Goal: Task Accomplishment & Management: Use online tool/utility

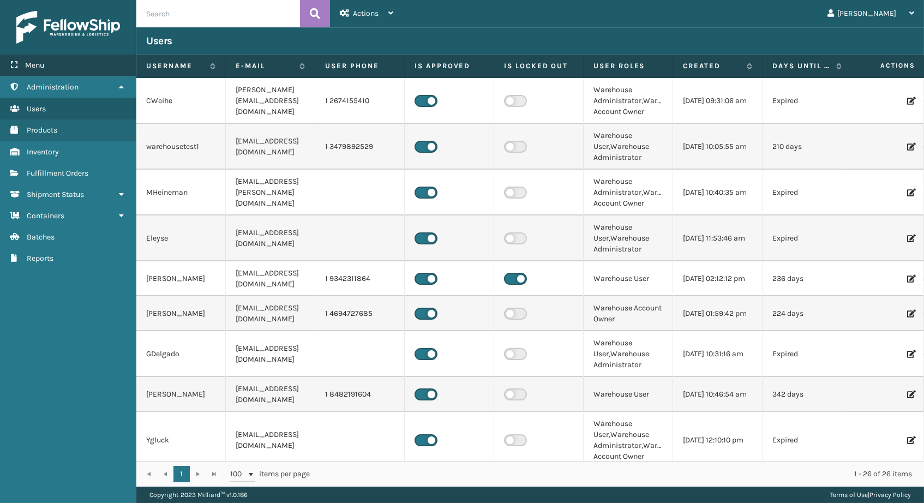
click at [75, 71] on div "Menu" at bounding box center [68, 66] width 136 height 22
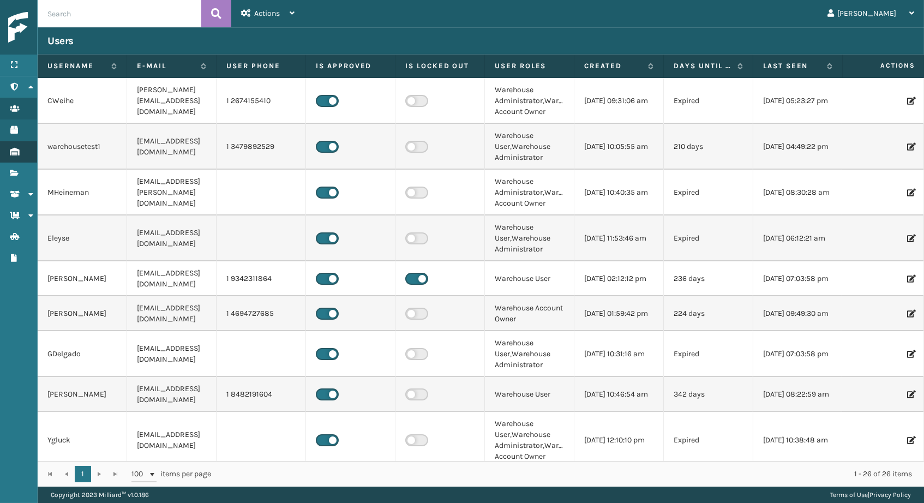
click at [16, 149] on icon "Inventory" at bounding box center [14, 152] width 9 height 8
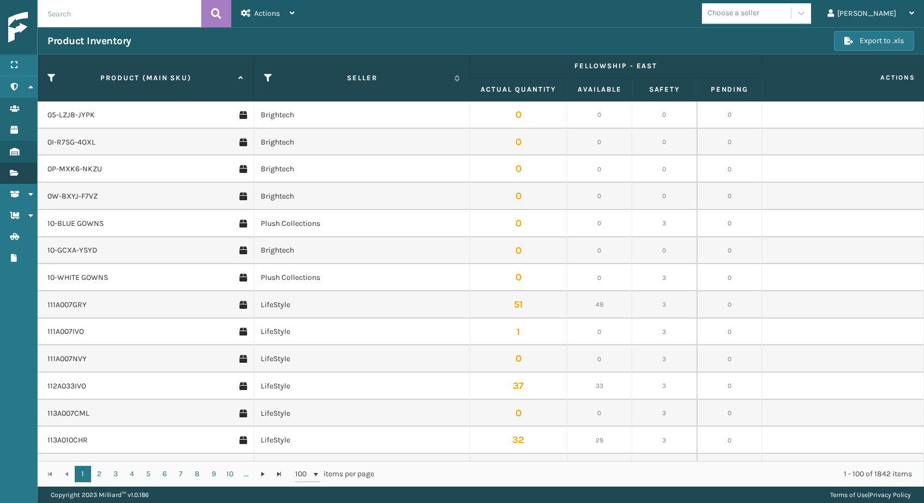
click at [6, 174] on link "Fulfillment Orders" at bounding box center [18, 173] width 37 height 21
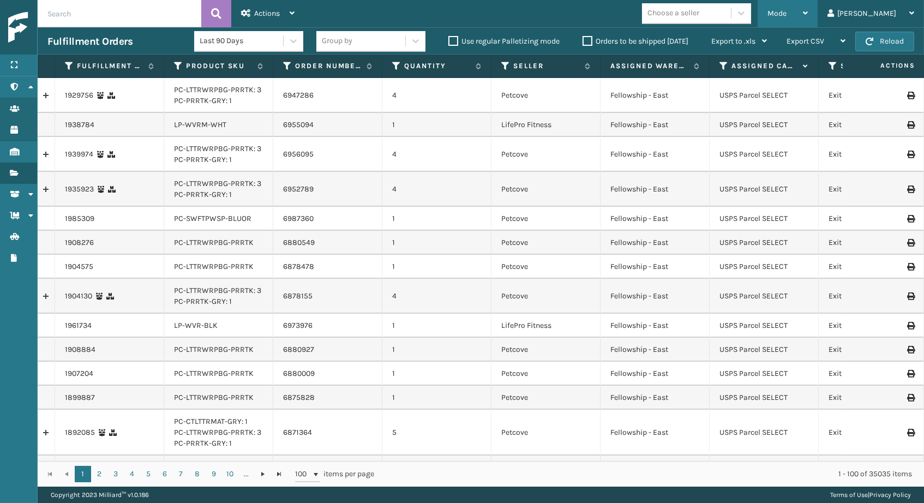
click at [808, 17] on div "Mode" at bounding box center [788, 13] width 40 height 27
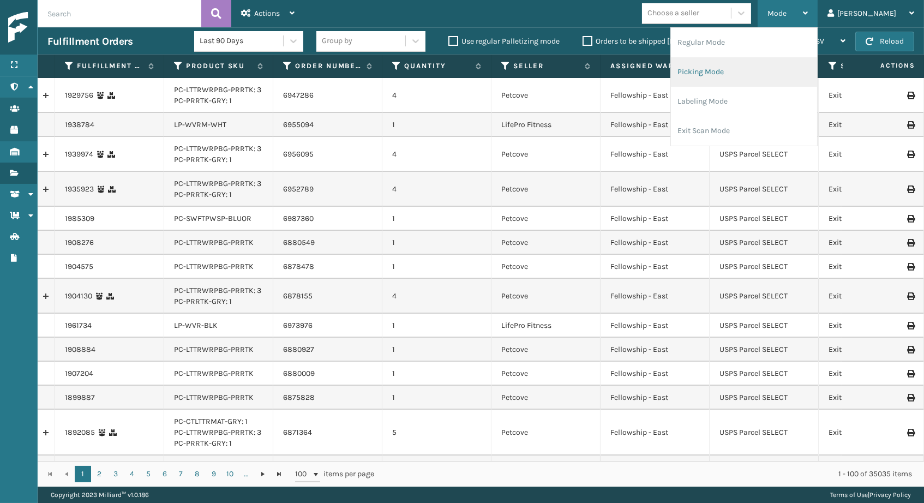
click at [772, 73] on li "Picking Mode" at bounding box center [744, 71] width 146 height 29
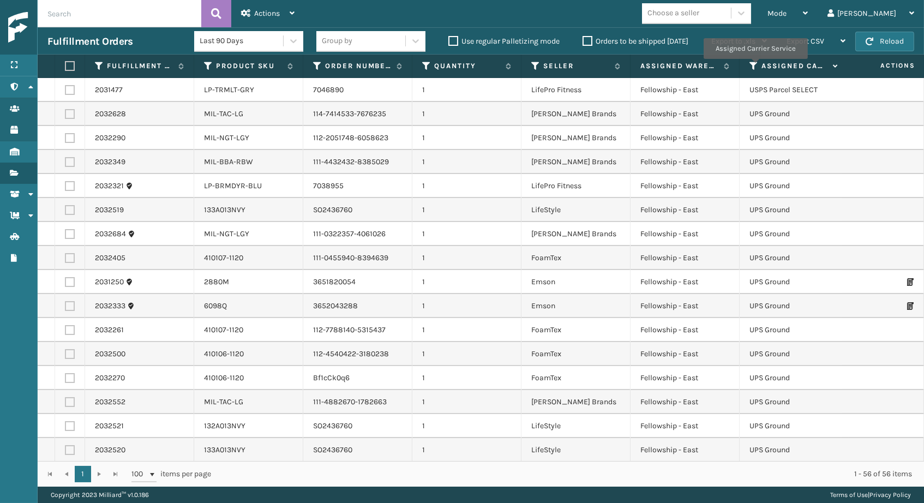
click at [755, 67] on icon at bounding box center [754, 66] width 9 height 10
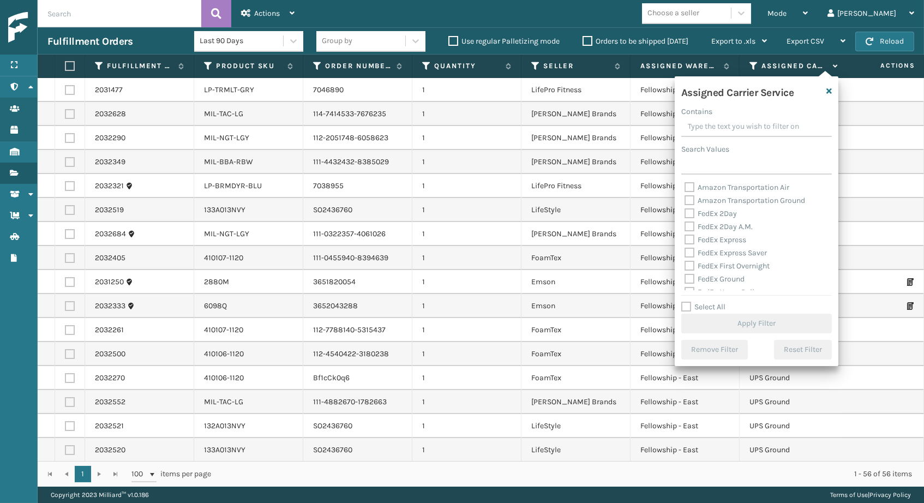
click at [725, 212] on label "FedEx 2Day" at bounding box center [711, 213] width 52 height 9
click at [685, 212] on input "FedEx 2Day" at bounding box center [685, 210] width 1 height 7
checkbox input "true"
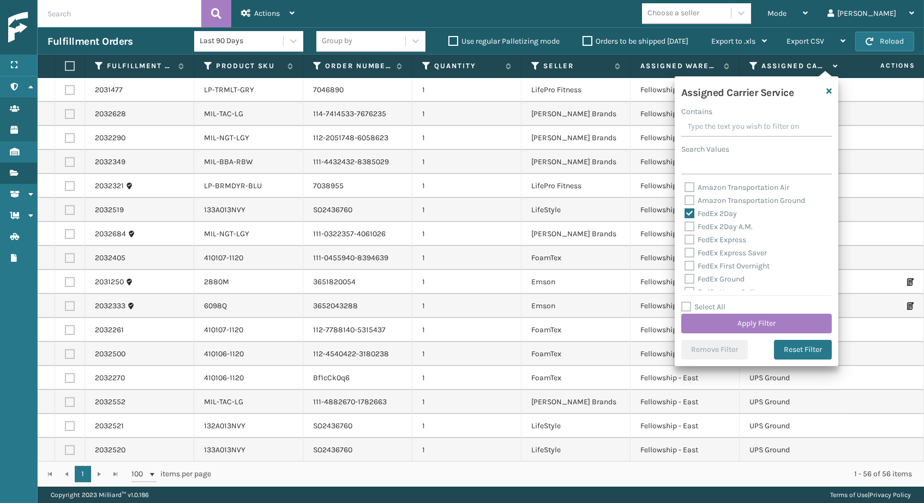
click at [725, 222] on label "FedEx 2Day A.M." at bounding box center [719, 226] width 68 height 9
click at [685, 221] on input "FedEx 2Day A.M." at bounding box center [685, 223] width 1 height 7
checkbox input "true"
click at [724, 237] on label "FedEx Express" at bounding box center [716, 239] width 62 height 9
click at [685, 237] on input "FedEx Express" at bounding box center [685, 237] width 1 height 7
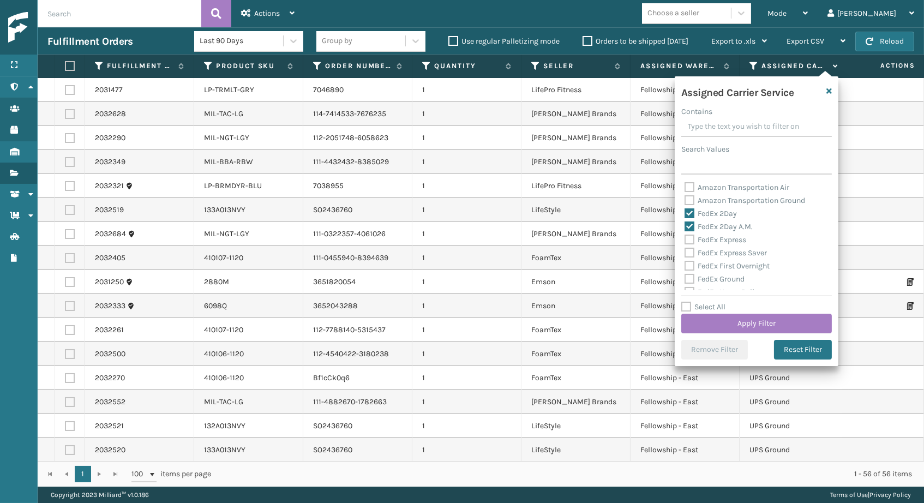
checkbox input "true"
click at [725, 252] on label "FedEx Express Saver" at bounding box center [726, 252] width 82 height 9
click at [685, 252] on input "FedEx Express Saver" at bounding box center [685, 250] width 1 height 7
checkbox input "true"
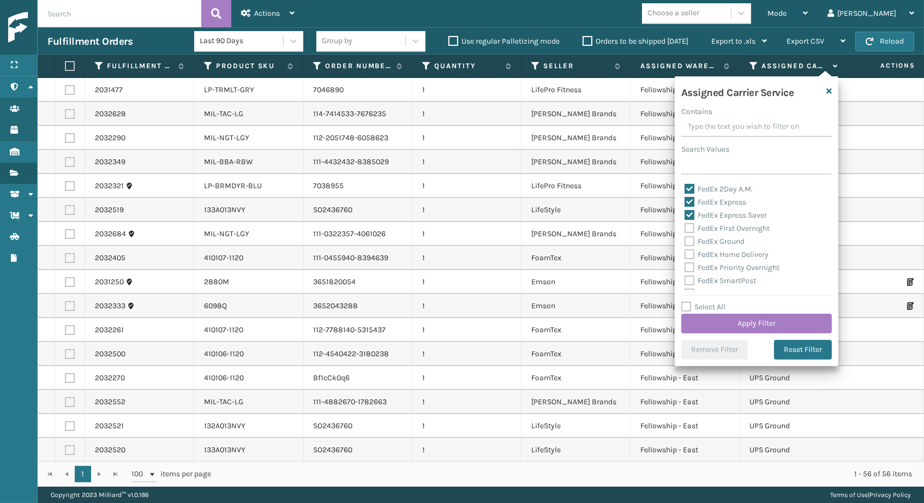
click at [736, 225] on label "FedEx First Overnight" at bounding box center [727, 228] width 85 height 9
click at [685, 225] on input "FedEx First Overnight" at bounding box center [685, 225] width 1 height 7
checkbox input "true"
click at [735, 238] on label "FedEx Ground" at bounding box center [715, 241] width 60 height 9
click at [685, 238] on input "FedEx Ground" at bounding box center [685, 238] width 1 height 7
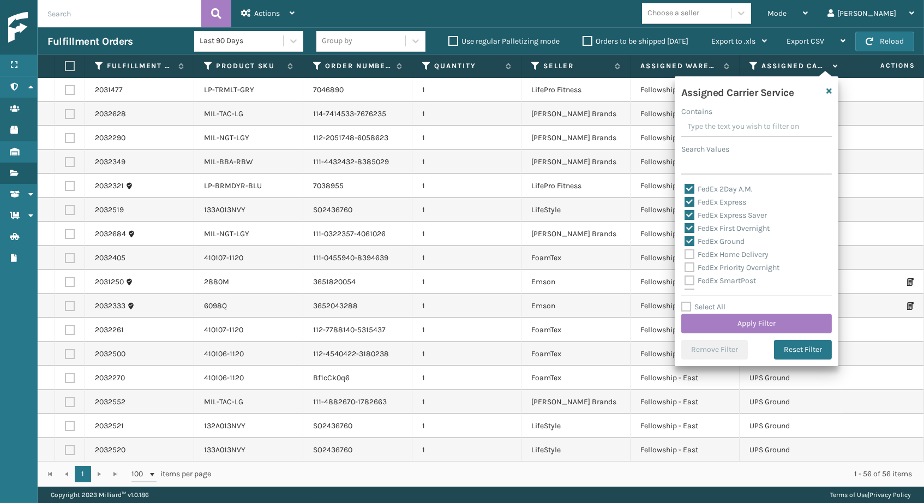
checkbox input "true"
click at [735, 250] on label "FedEx Home Delivery" at bounding box center [727, 254] width 84 height 9
click at [685, 248] on input "FedEx Home Delivery" at bounding box center [685, 251] width 1 height 7
checkbox input "true"
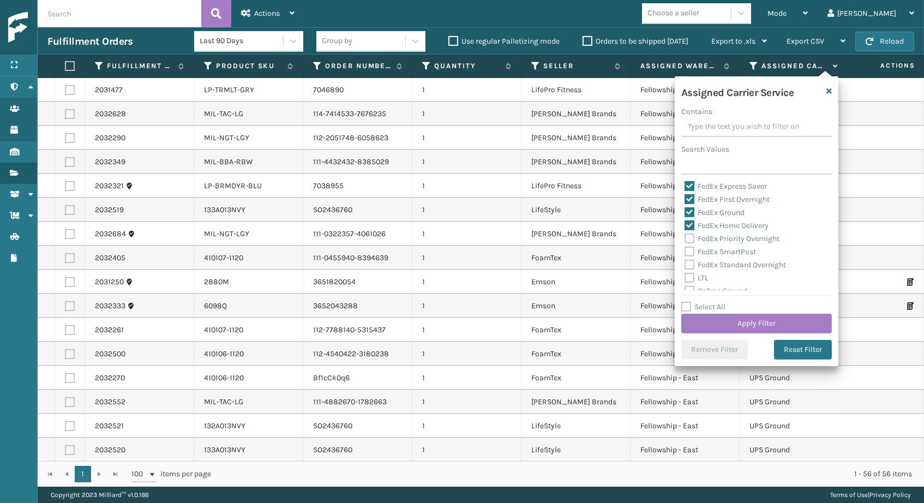
click at [733, 234] on label "FedEx Priority Overnight" at bounding box center [732, 238] width 95 height 9
click at [685, 233] on input "FedEx Priority Overnight" at bounding box center [685, 235] width 1 height 7
checkbox input "true"
click at [731, 253] on div "FedEx SmartPost" at bounding box center [757, 252] width 144 height 13
click at [729, 250] on label "FedEx SmartPost" at bounding box center [720, 251] width 71 height 9
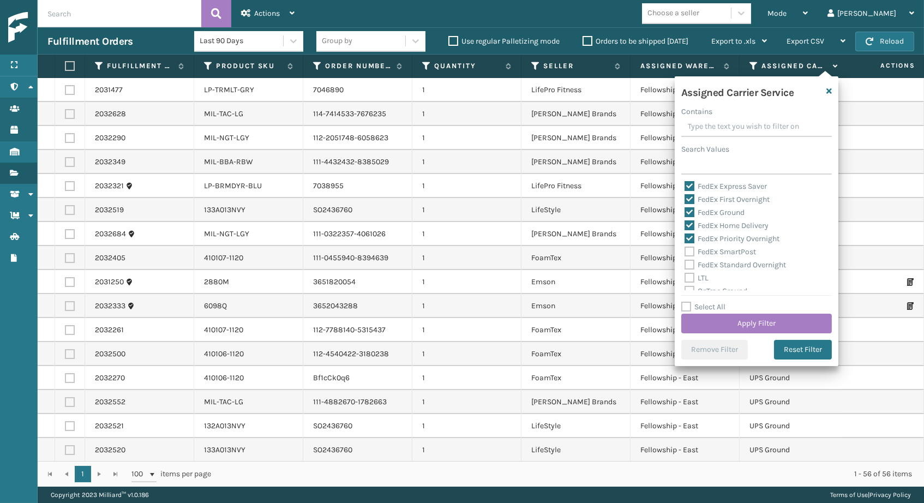
click at [685, 250] on input "FedEx SmartPost" at bounding box center [685, 249] width 1 height 7
checkbox input "true"
click at [729, 260] on label "FedEx Standard Overnight" at bounding box center [735, 264] width 101 height 9
click at [685, 259] on input "FedEx Standard Overnight" at bounding box center [685, 262] width 1 height 7
checkbox input "true"
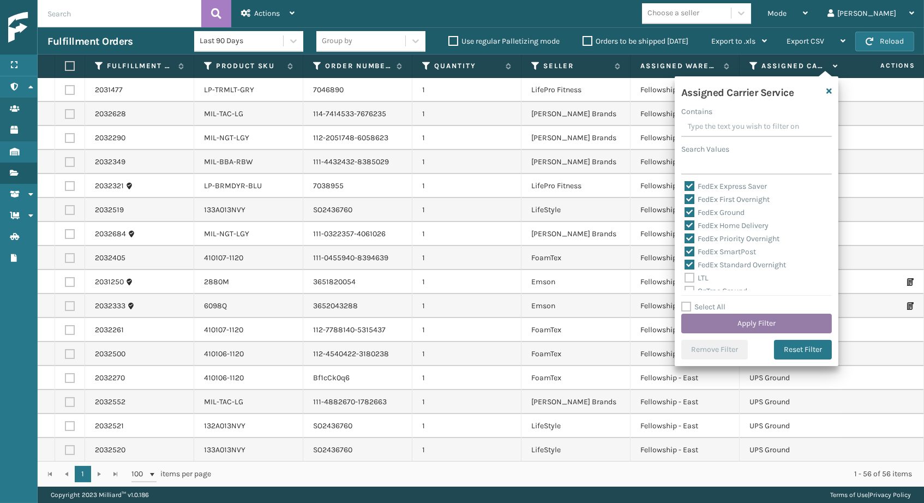
click at [749, 318] on button "Apply Filter" at bounding box center [756, 324] width 151 height 20
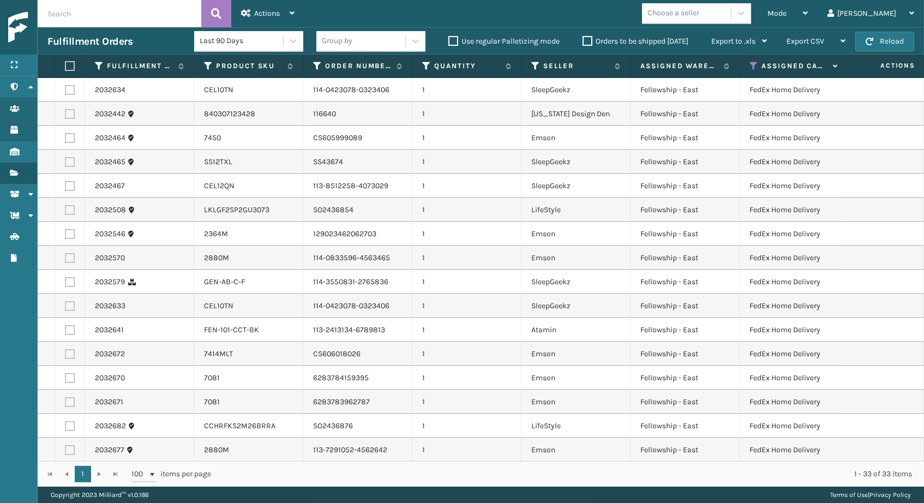
scroll to position [0, 0]
click at [699, 13] on div "Choose a seller" at bounding box center [674, 13] width 52 height 11
type input "SLE"
click at [717, 41] on div "SleepGeekz" at bounding box center [696, 41] width 109 height 20
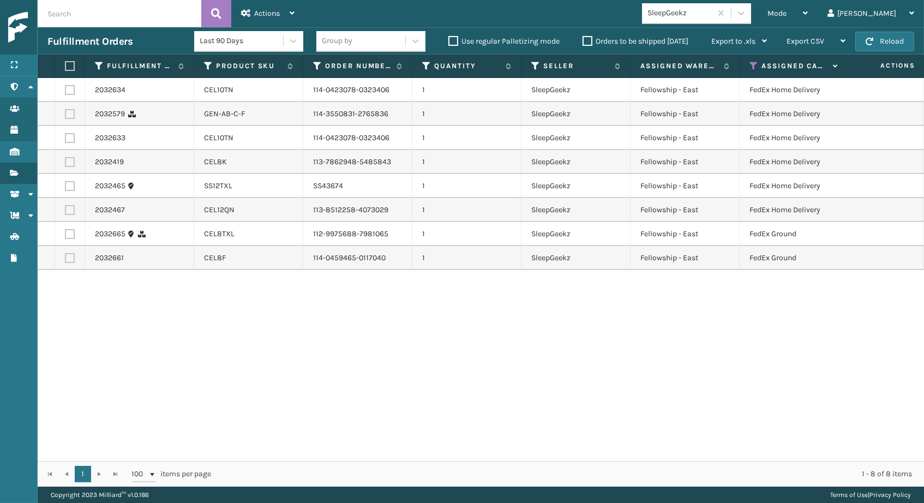
click at [67, 72] on th at bounding box center [70, 66] width 30 height 23
click at [67, 67] on label at bounding box center [68, 66] width 7 height 10
click at [65, 67] on input "checkbox" at bounding box center [65, 66] width 1 height 7
checkbox input "true"
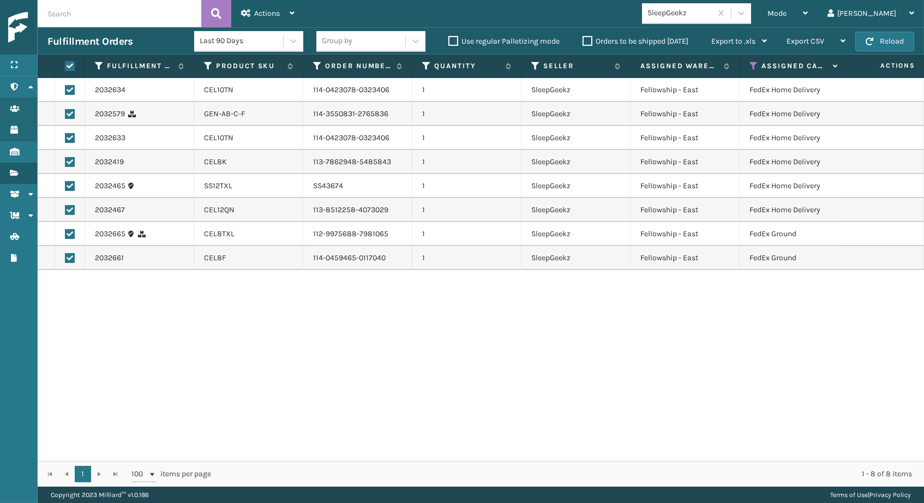
checkbox input "true"
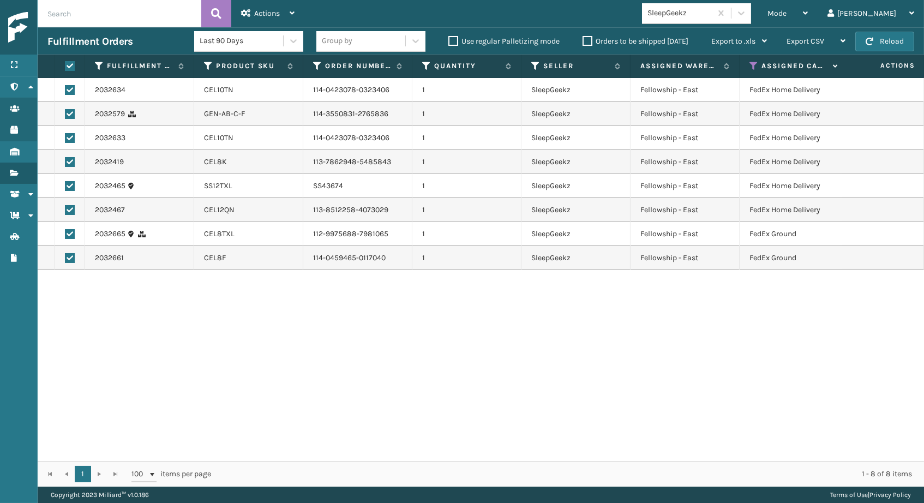
checkbox input "true"
click at [264, 9] on span "Actions" at bounding box center [267, 13] width 26 height 9
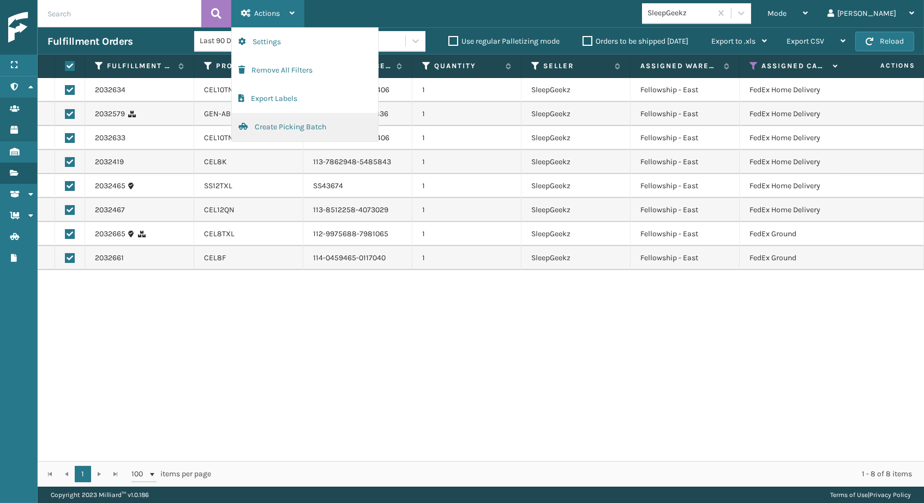
click at [271, 126] on button "Create Picking Batch" at bounding box center [305, 127] width 146 height 28
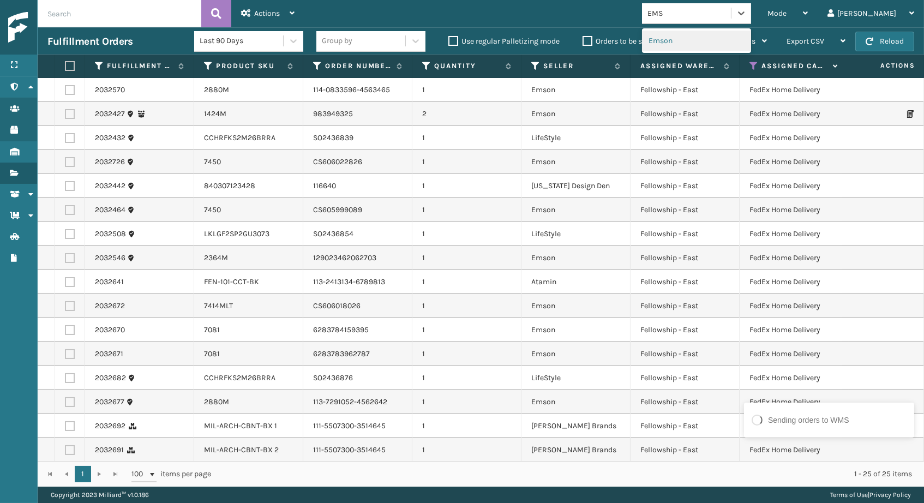
type input "EMSO"
click at [704, 39] on div "Emson" at bounding box center [696, 41] width 109 height 20
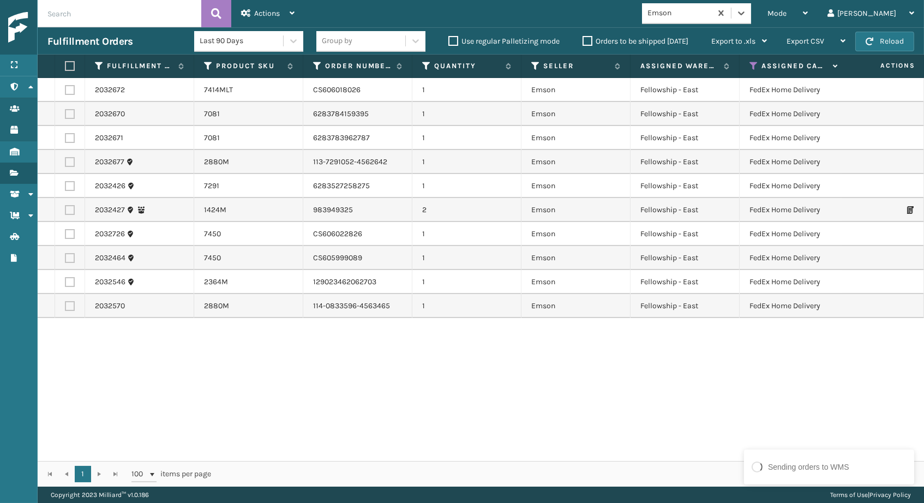
click at [71, 67] on label at bounding box center [68, 66] width 7 height 10
click at [65, 67] on input "checkbox" at bounding box center [65, 66] width 1 height 7
checkbox input "true"
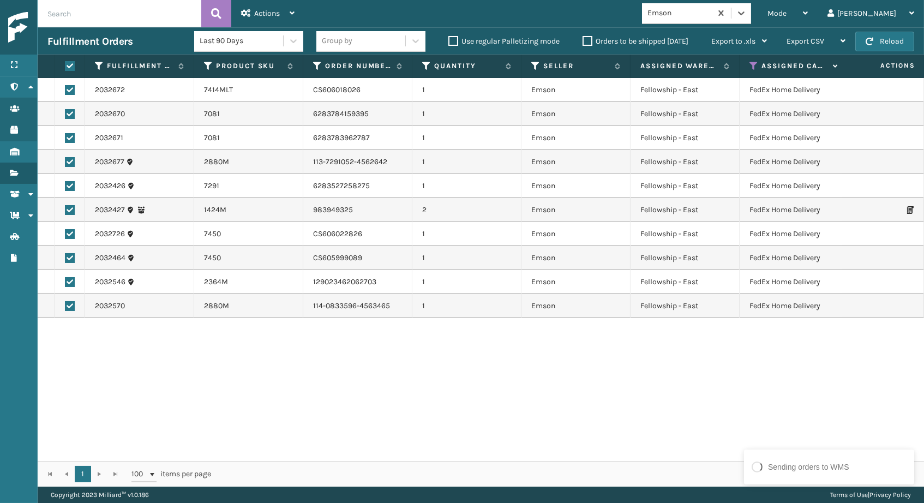
checkbox input "true"
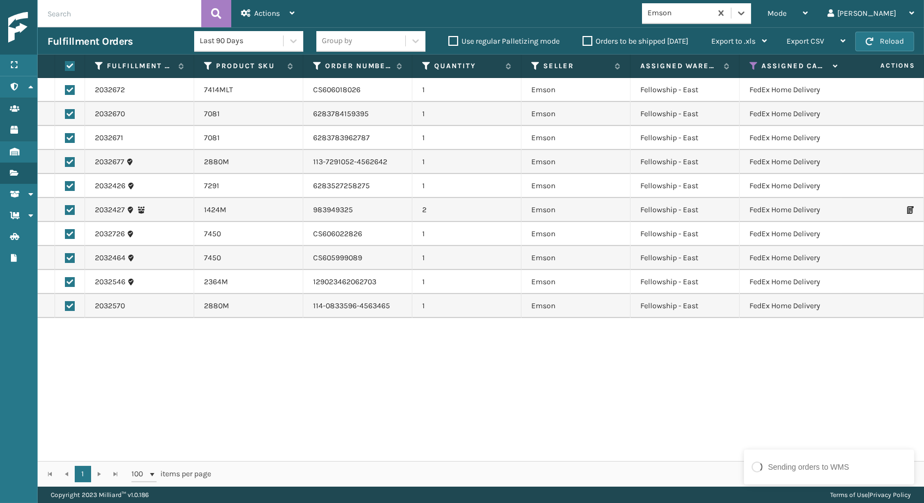
checkbox input "true"
click at [253, 12] on div "Actions" at bounding box center [267, 13] width 53 height 27
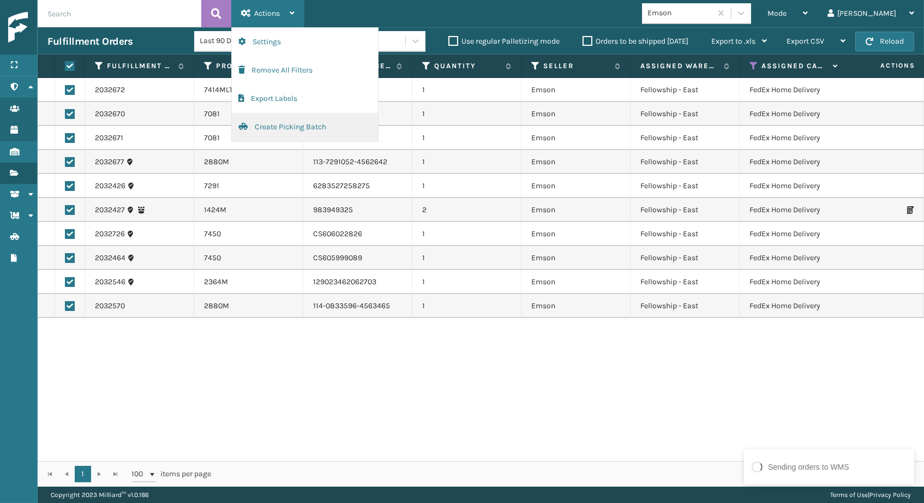
click at [260, 117] on button "Create Picking Batch" at bounding box center [305, 127] width 146 height 28
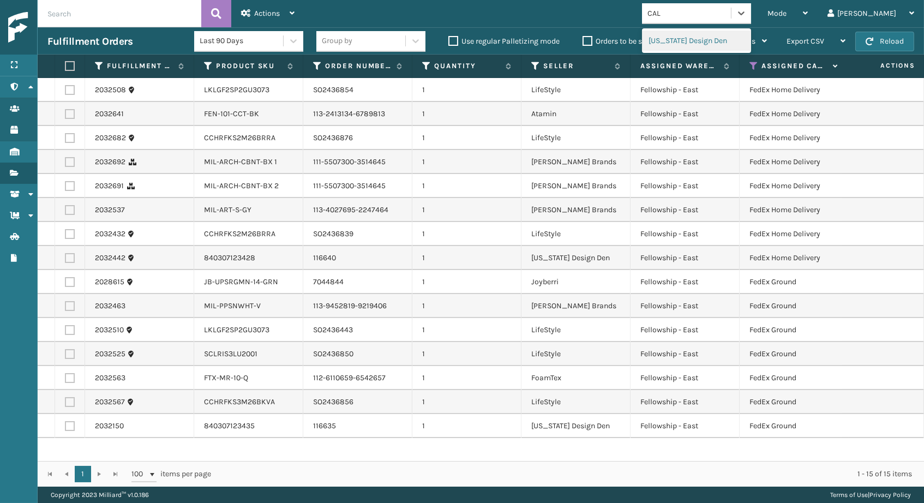
type input "CALI"
click at [733, 34] on div "[US_STATE] Design Den" at bounding box center [696, 41] width 109 height 20
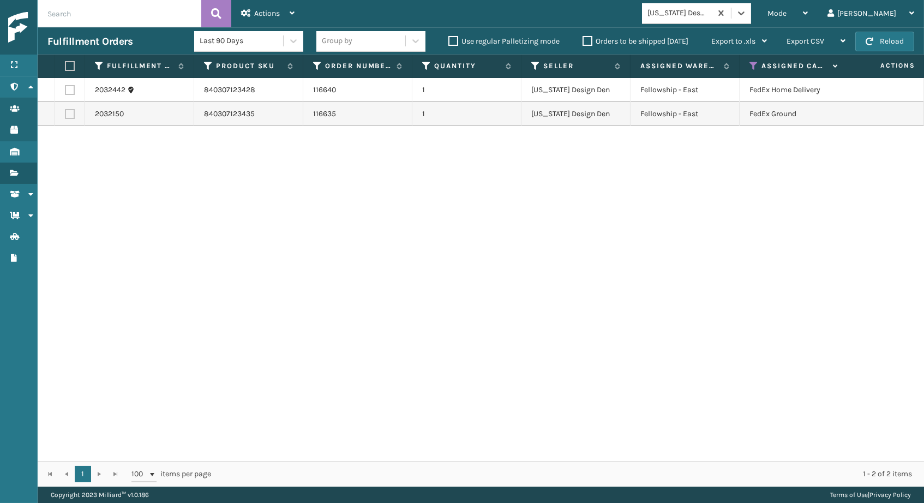
click at [68, 67] on label at bounding box center [68, 66] width 7 height 10
click at [65, 67] on input "checkbox" at bounding box center [65, 66] width 1 height 7
checkbox input "true"
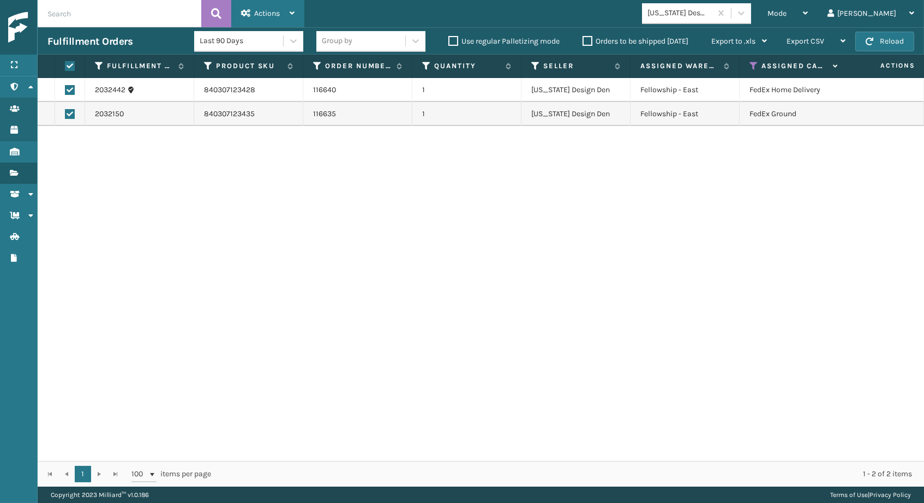
click at [249, 12] on icon at bounding box center [246, 13] width 10 height 8
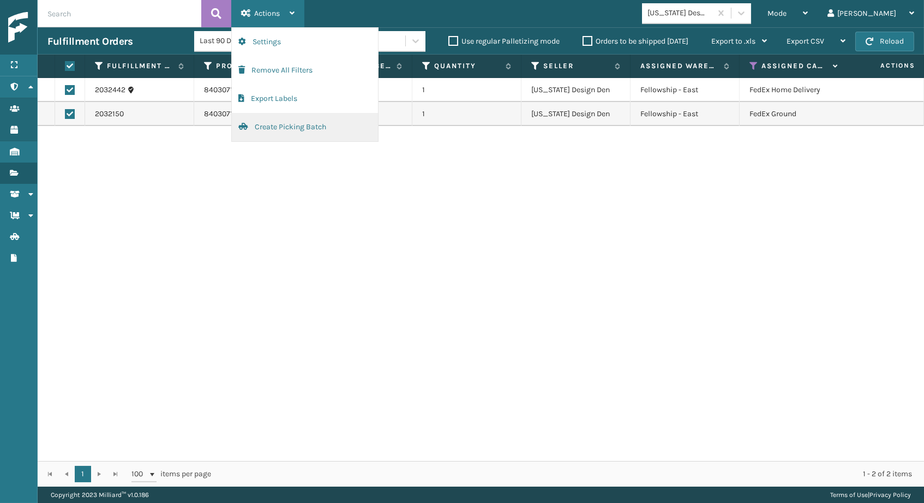
click at [259, 130] on button "Create Picking Batch" at bounding box center [305, 127] width 146 height 28
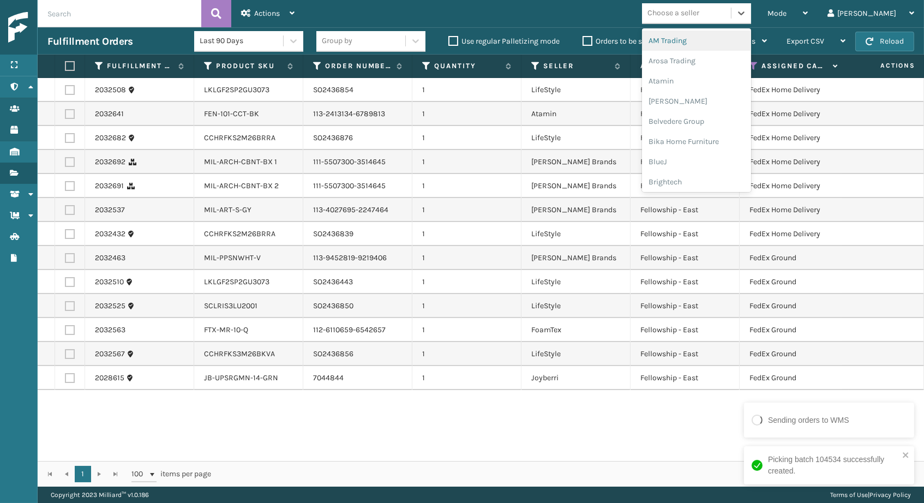
click at [731, 15] on div "Choose a seller" at bounding box center [686, 13] width 89 height 18
type input "LIFE"
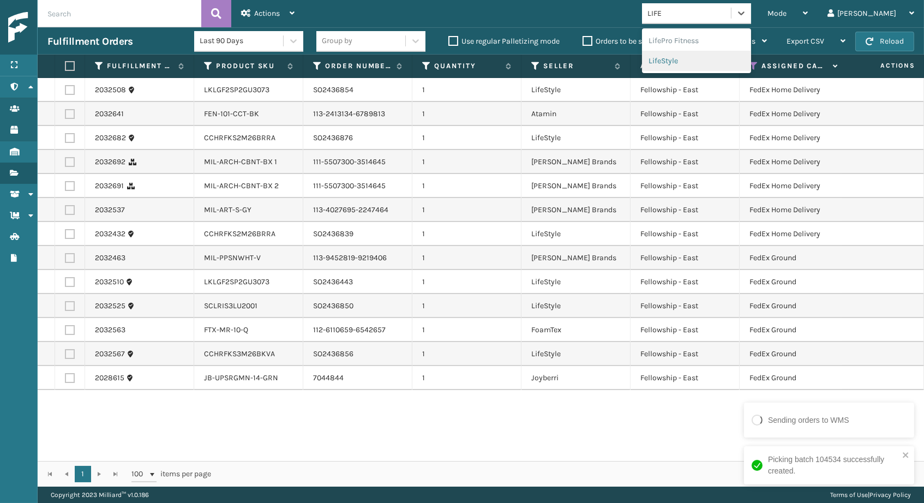
click at [731, 54] on div "LifeStyle" at bounding box center [696, 61] width 109 height 20
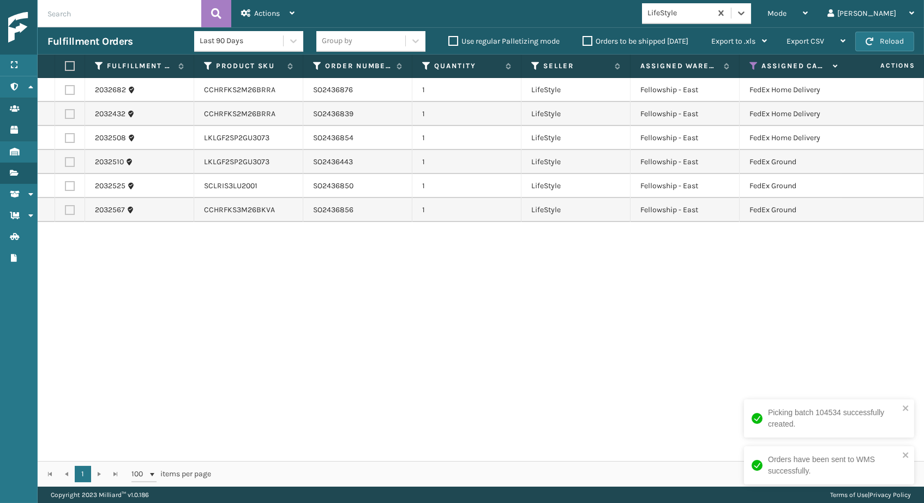
click at [70, 68] on label at bounding box center [68, 66] width 7 height 10
click at [65, 68] on input "checkbox" at bounding box center [65, 66] width 1 height 7
checkbox input "true"
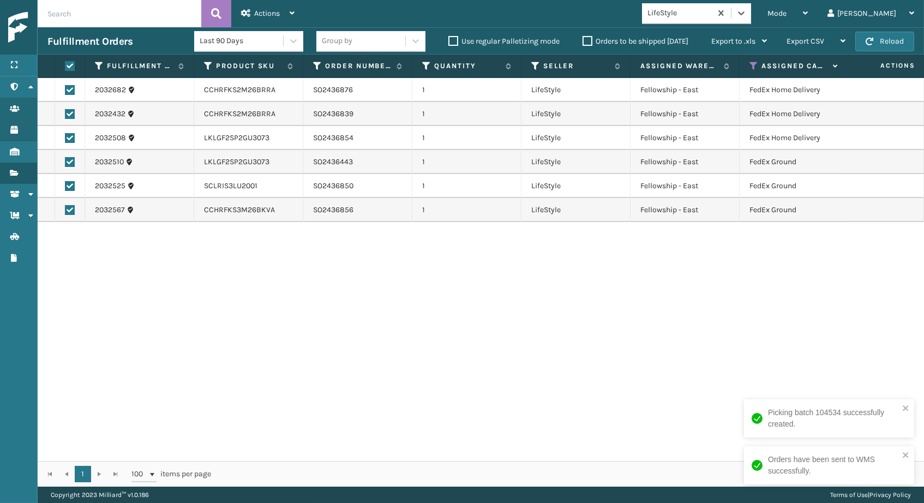
checkbox input "true"
click at [277, 16] on span "Actions" at bounding box center [267, 13] width 26 height 9
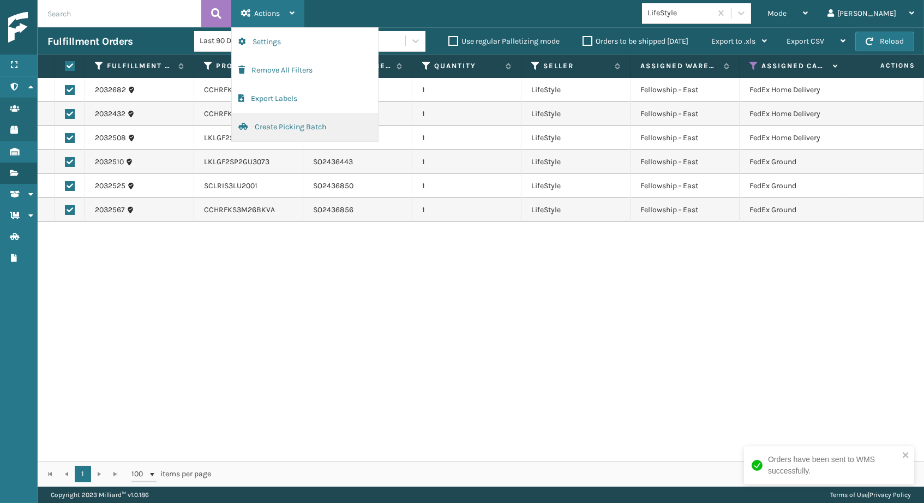
click at [259, 122] on button "Create Picking Batch" at bounding box center [305, 127] width 146 height 28
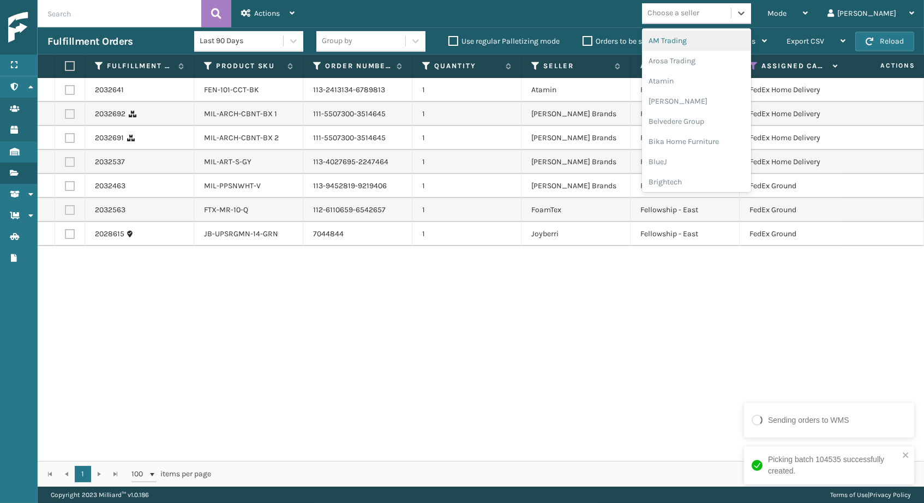
click at [699, 8] on div "Choose a seller" at bounding box center [674, 13] width 52 height 11
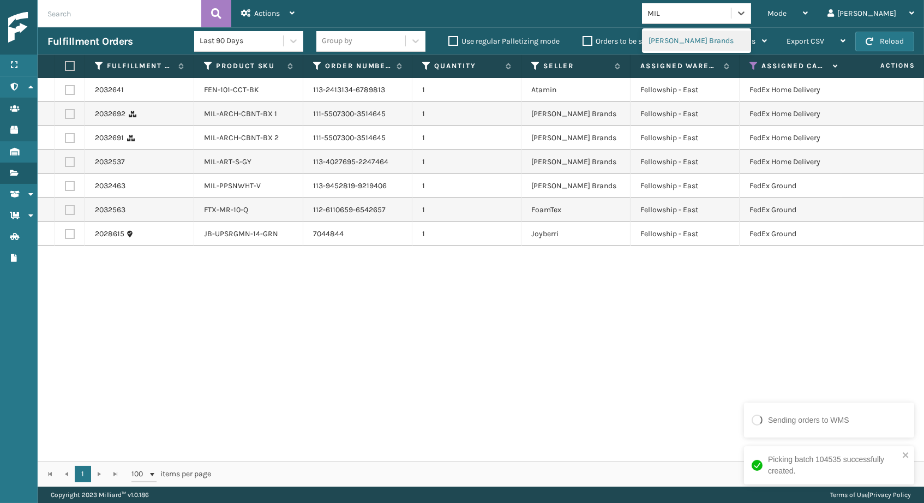
type input "MILL"
click at [725, 39] on div "[PERSON_NAME] Brands" at bounding box center [696, 41] width 109 height 20
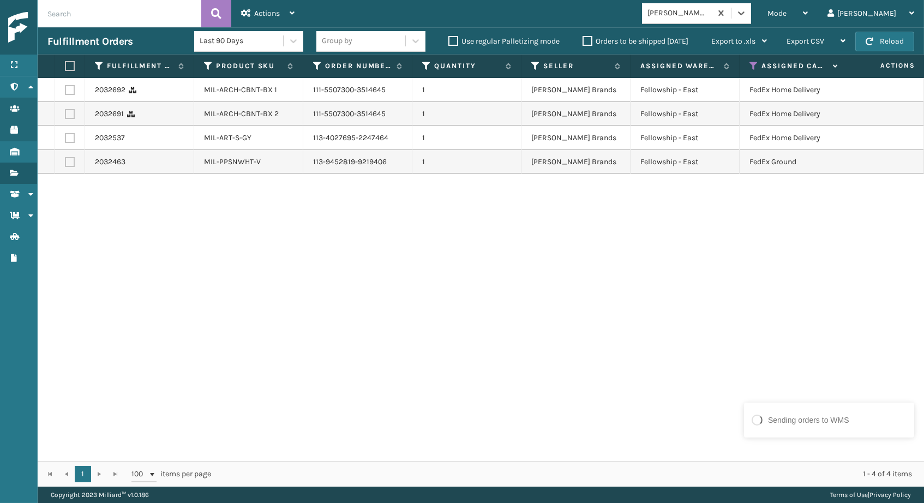
click at [71, 64] on label at bounding box center [68, 66] width 7 height 10
click at [65, 64] on input "checkbox" at bounding box center [65, 66] width 1 height 7
checkbox input "true"
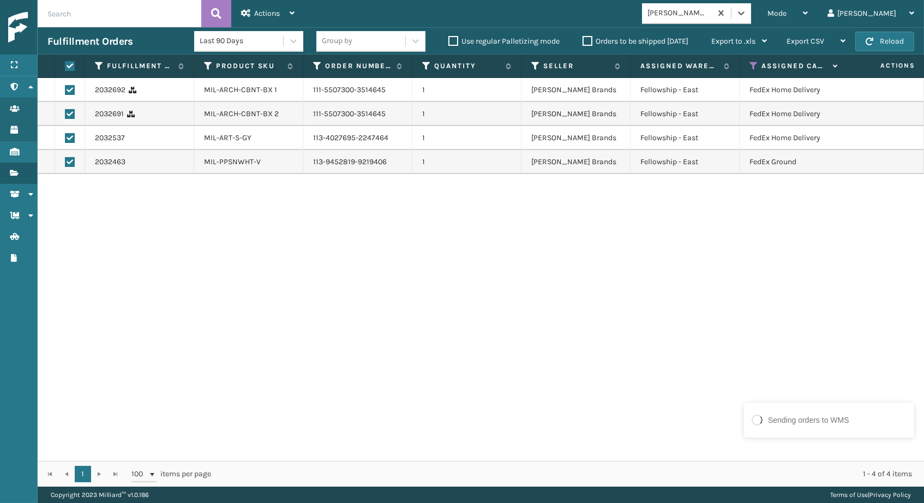
checkbox input "true"
click at [271, 17] on span "Actions" at bounding box center [267, 13] width 26 height 9
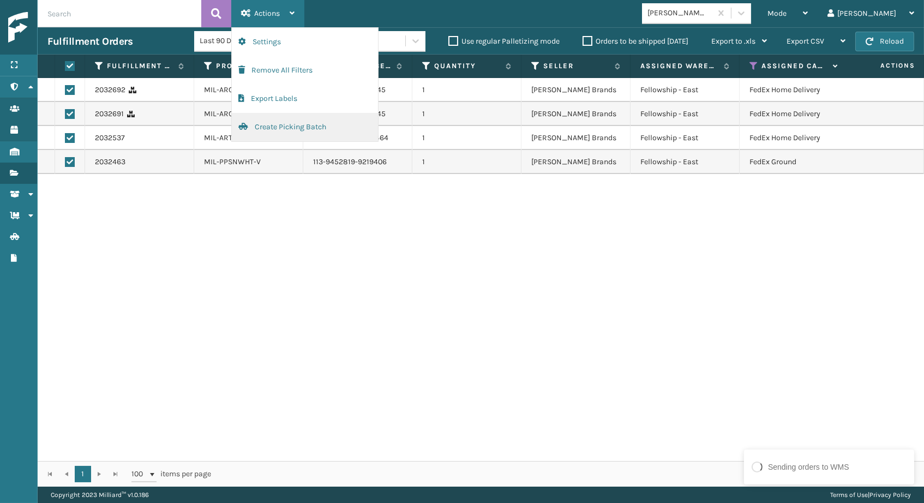
click at [259, 122] on button "Create Picking Batch" at bounding box center [305, 127] width 146 height 28
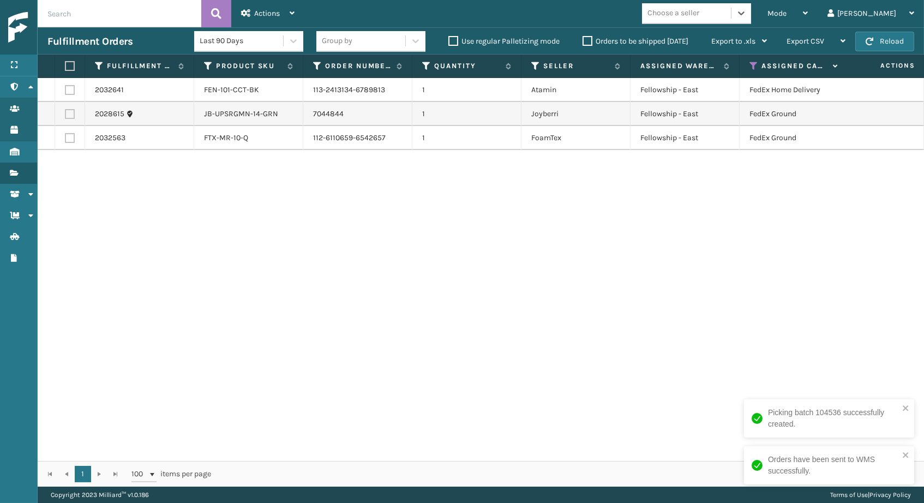
click at [71, 63] on label at bounding box center [68, 66] width 7 height 10
click at [65, 63] on input "checkbox" at bounding box center [65, 66] width 1 height 7
checkbox input "true"
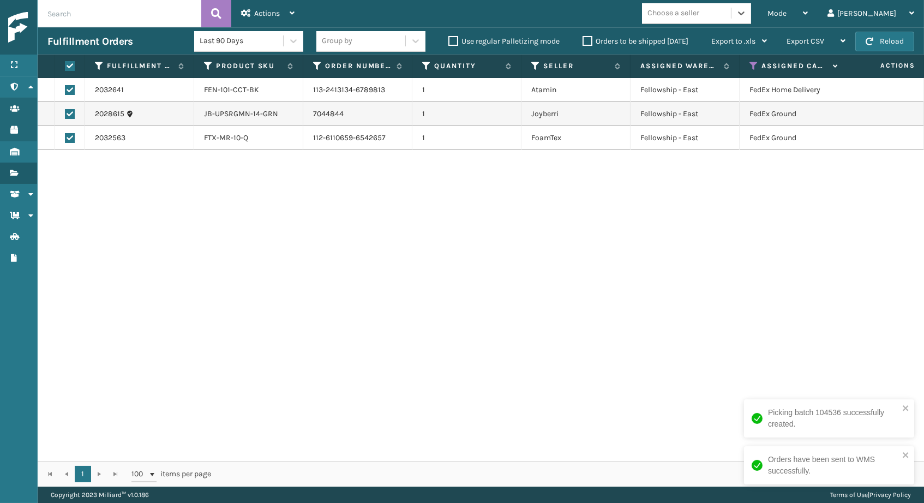
checkbox input "true"
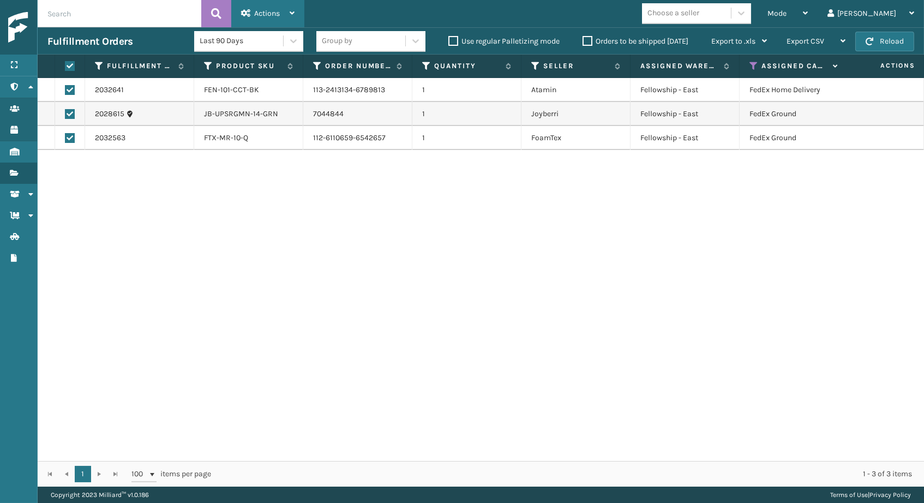
click at [275, 15] on span "Actions" at bounding box center [267, 13] width 26 height 9
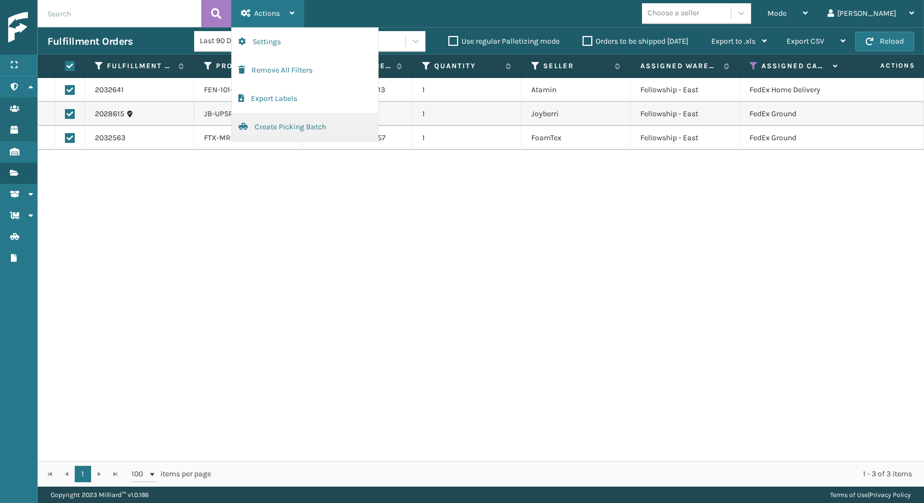
click at [305, 121] on button "Create Picking Batch" at bounding box center [305, 127] width 146 height 28
